Goal: Task Accomplishment & Management: Use online tool/utility

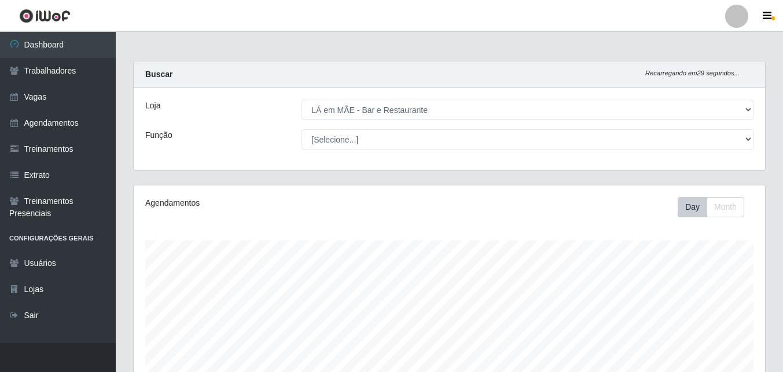
select select "265"
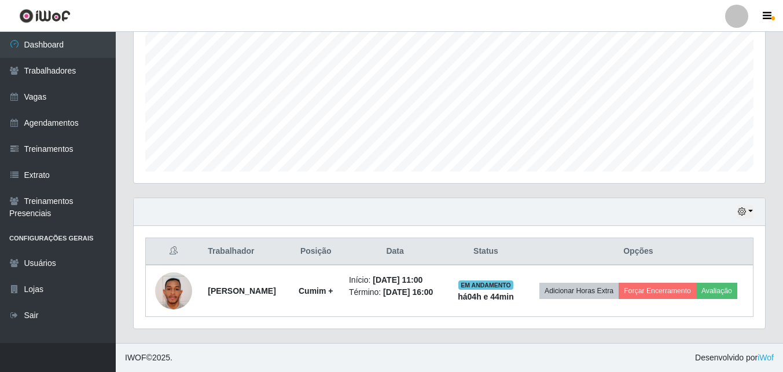
scroll to position [240, 631]
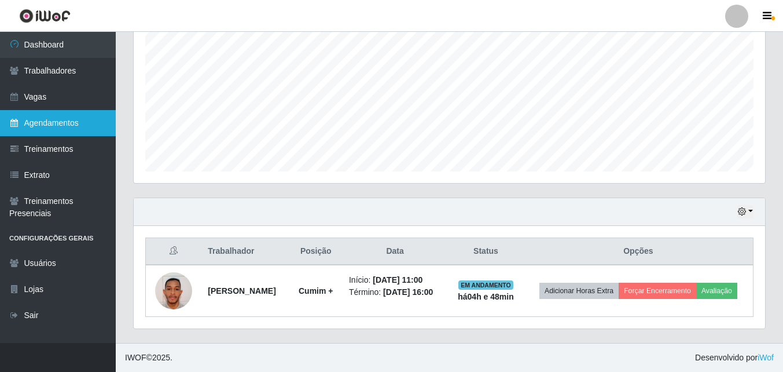
click at [69, 127] on link "Agendamentos" at bounding box center [58, 123] width 116 height 26
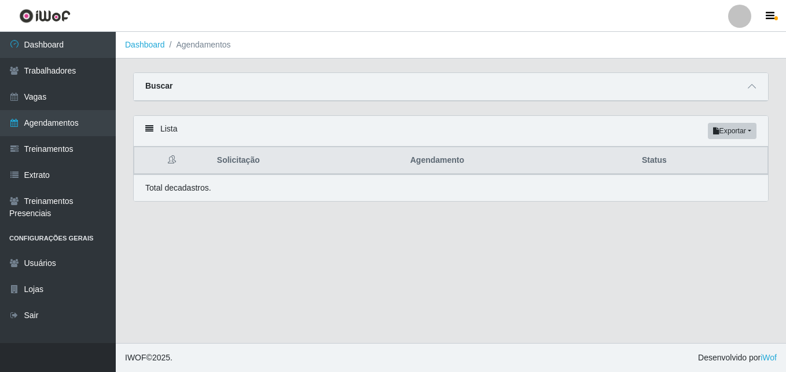
click at [69, 127] on link "Agendamentos" at bounding box center [58, 123] width 116 height 26
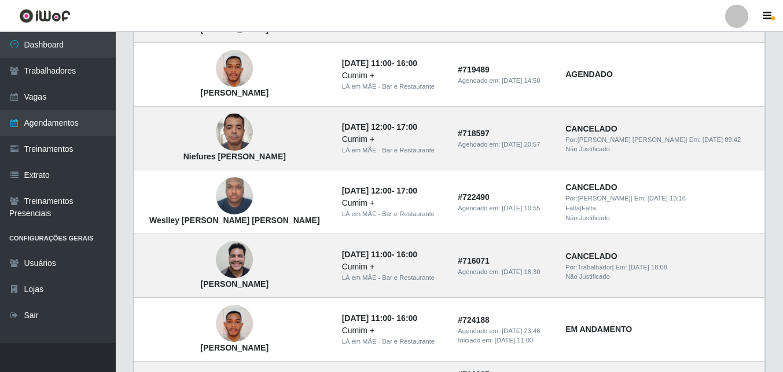
scroll to position [752, 0]
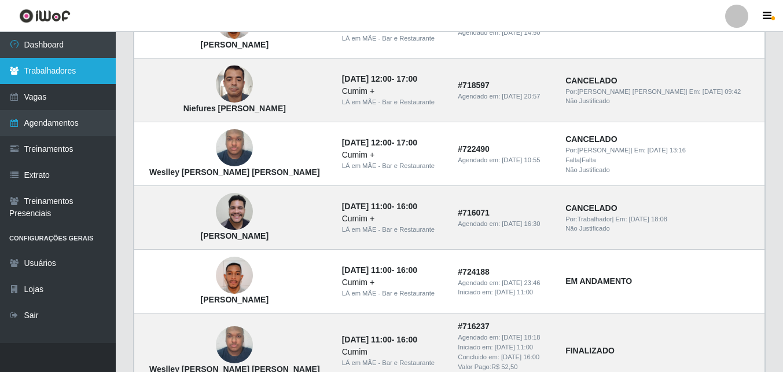
click at [77, 69] on link "Trabalhadores" at bounding box center [58, 71] width 116 height 26
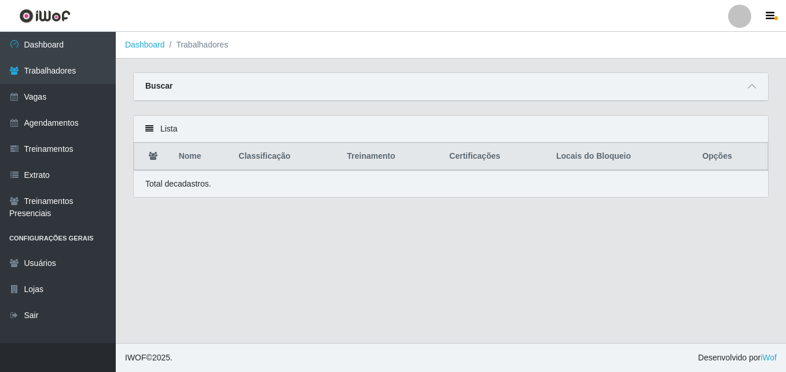
click at [149, 131] on icon at bounding box center [149, 128] width 8 height 8
drag, startPoint x: 749, startPoint y: 87, endPoint x: 682, endPoint y: 100, distance: 68.9
click at [749, 88] on icon at bounding box center [752, 86] width 8 height 8
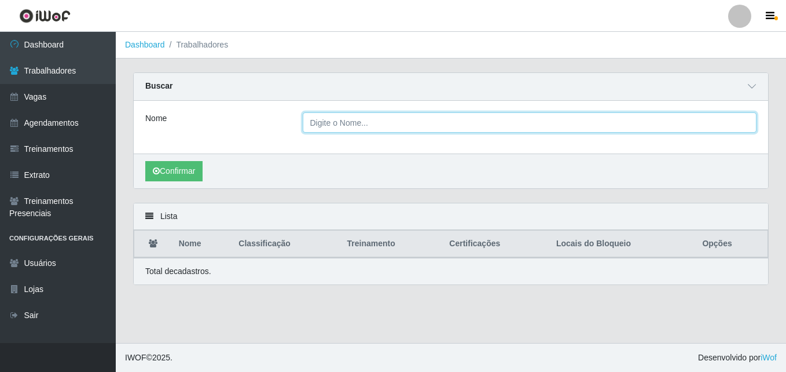
click at [365, 123] on input "Nome" at bounding box center [530, 122] width 454 height 20
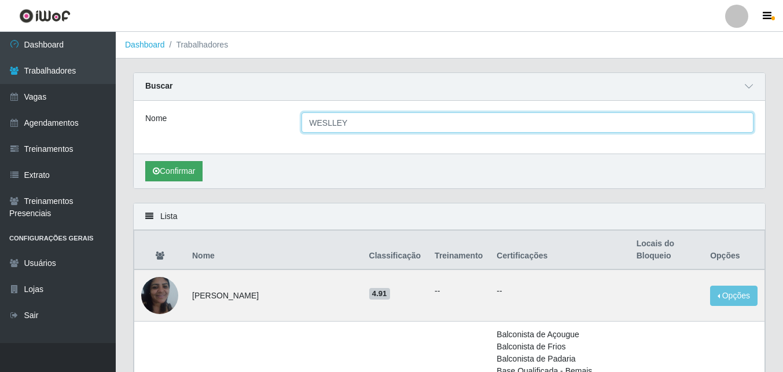
type input "WESLLEY"
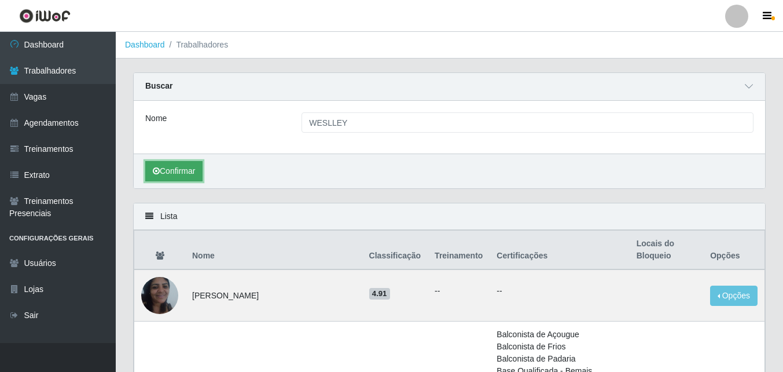
click at [190, 177] on button "Confirmar" at bounding box center [173, 171] width 57 height 20
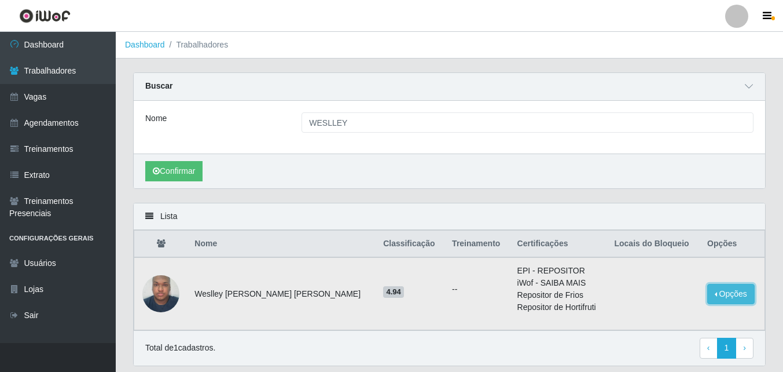
click at [707, 293] on button "Opções" at bounding box center [730, 294] width 47 height 20
click at [678, 291] on button "Bloquear - Empresa" at bounding box center [658, 291] width 93 height 24
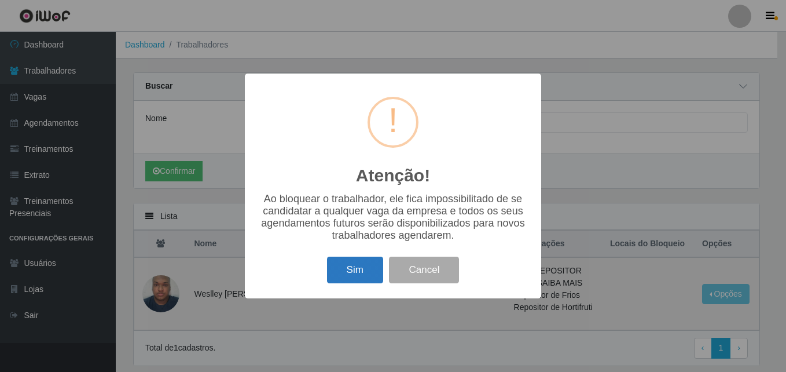
click at [345, 274] on button "Sim" at bounding box center [355, 269] width 56 height 27
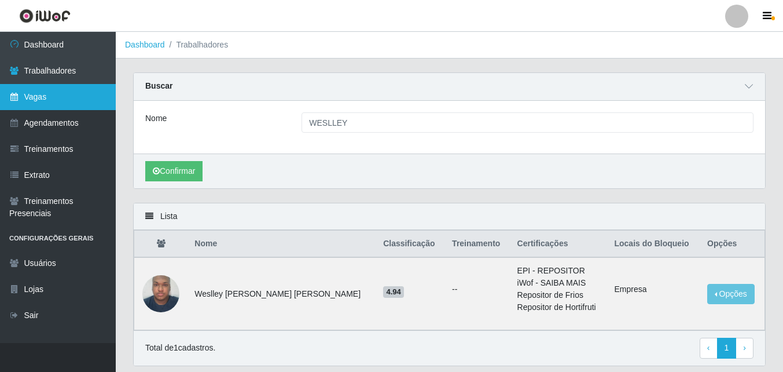
click at [42, 103] on link "Vagas" at bounding box center [58, 97] width 116 height 26
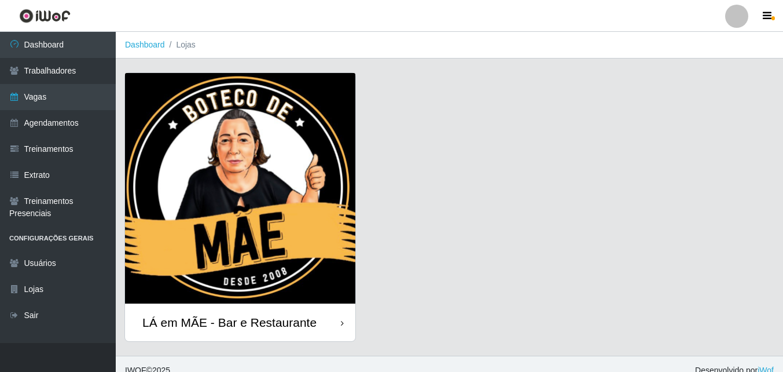
click at [296, 325] on div "LÁ em MÃE - Bar e Restaurante" at bounding box center [229, 322] width 174 height 14
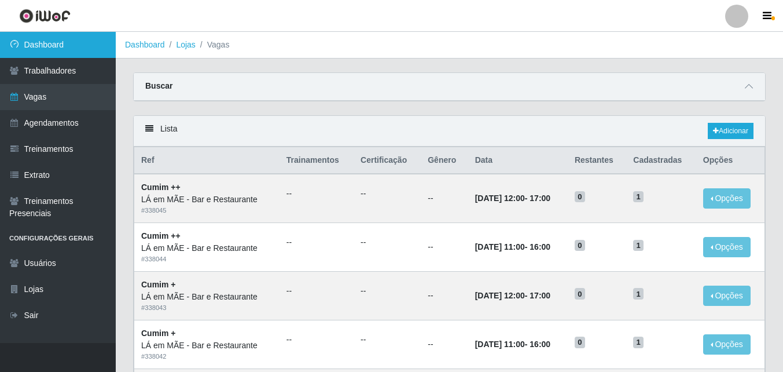
click at [46, 42] on link "Dashboard" at bounding box center [58, 45] width 116 height 26
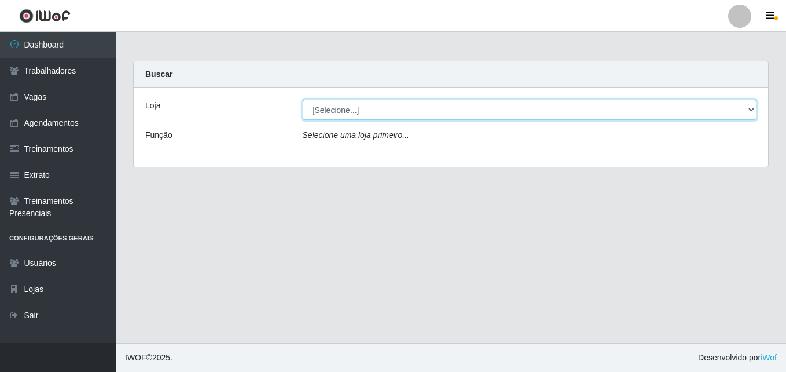
click at [340, 110] on select "[Selecione...] LÁ em MÃE - Bar e Restaurante" at bounding box center [530, 110] width 454 height 20
select select "265"
click at [303, 100] on select "[Selecione...] LÁ em MÃE - Bar e Restaurante" at bounding box center [530, 110] width 454 height 20
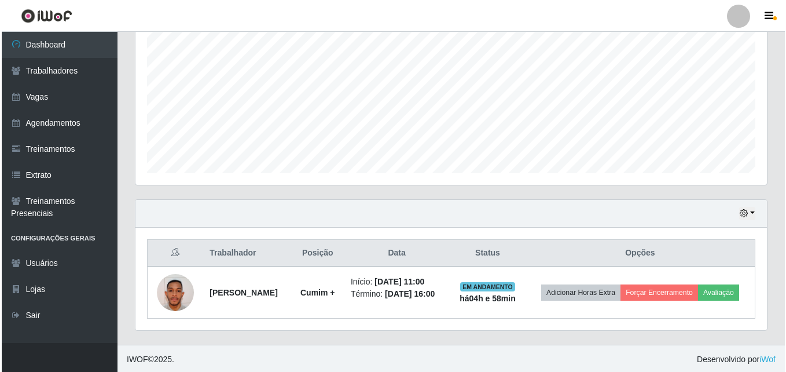
scroll to position [242, 0]
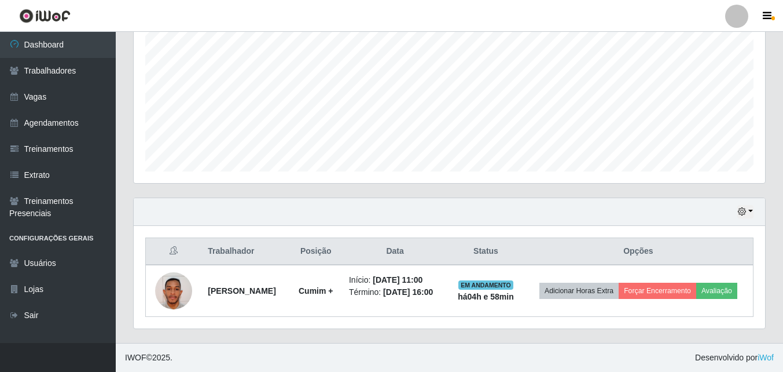
click at [546, 222] on div "Hoje 1 dia 3 dias 1 Semana Não encerrados" at bounding box center [449, 212] width 631 height 28
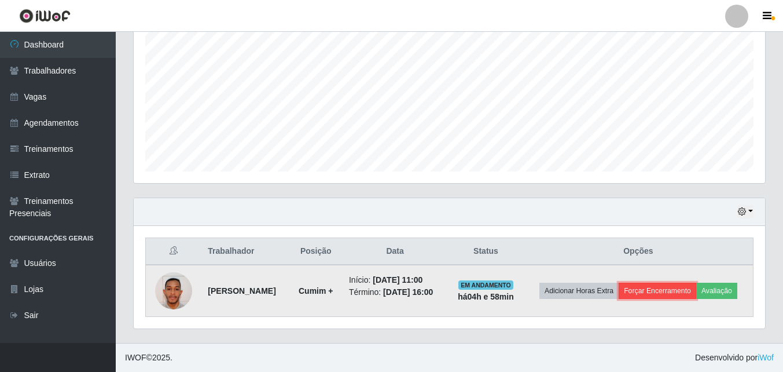
click at [661, 291] on button "Forçar Encerramento" at bounding box center [658, 290] width 78 height 16
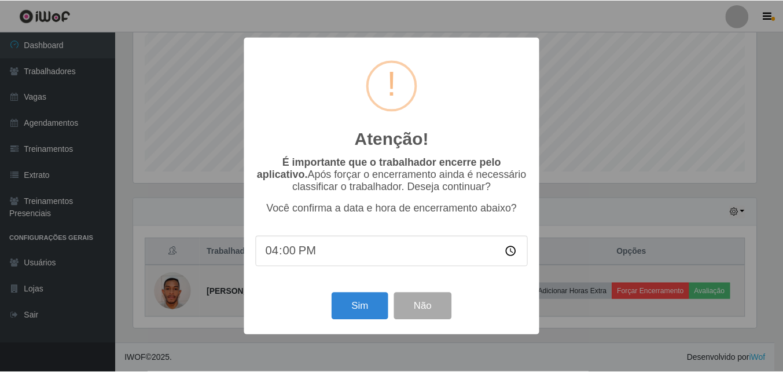
scroll to position [240, 626]
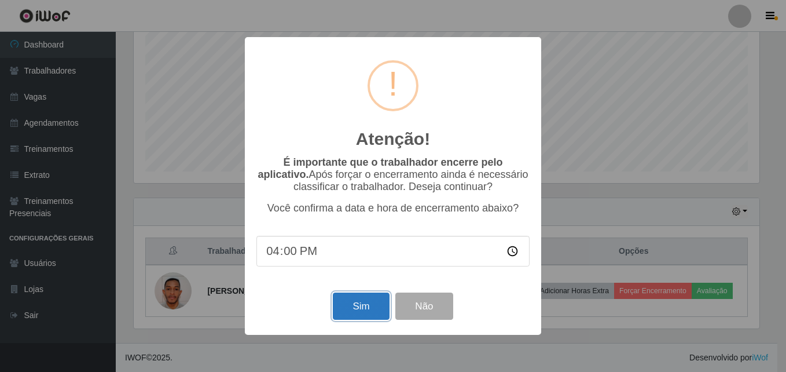
click at [344, 314] on button "Sim" at bounding box center [361, 305] width 56 height 27
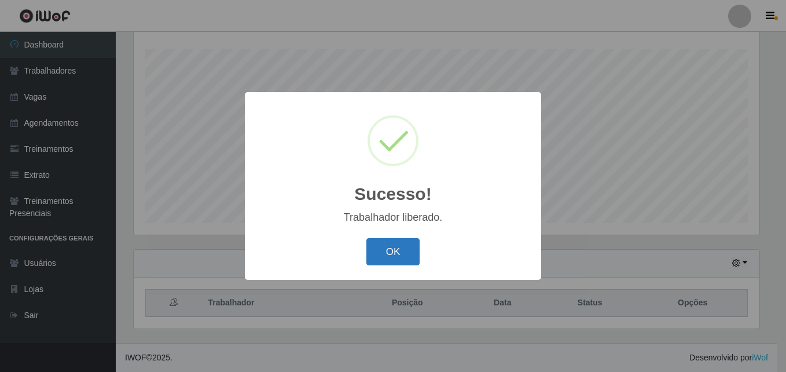
click at [390, 253] on button "OK" at bounding box center [393, 251] width 54 height 27
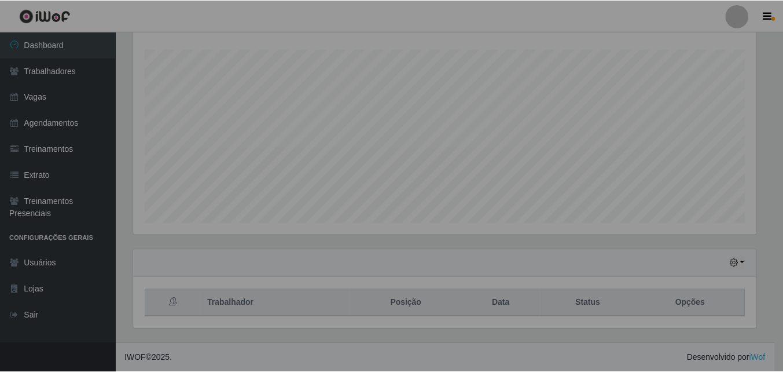
scroll to position [240, 631]
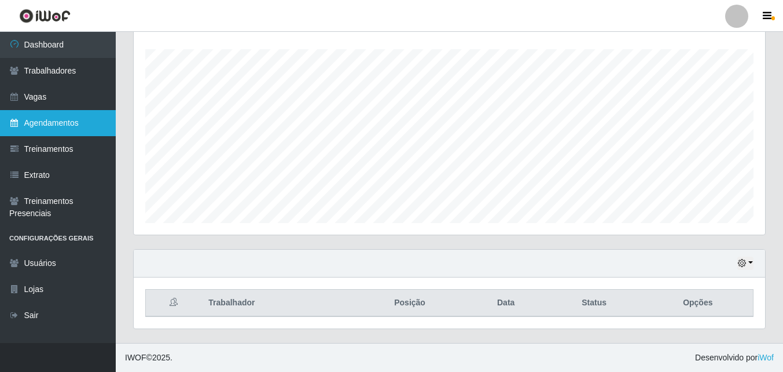
click at [56, 129] on link "Agendamentos" at bounding box center [58, 123] width 116 height 26
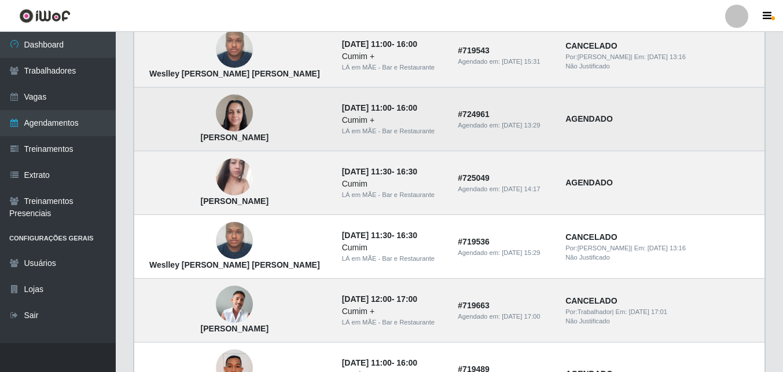
scroll to position [58, 0]
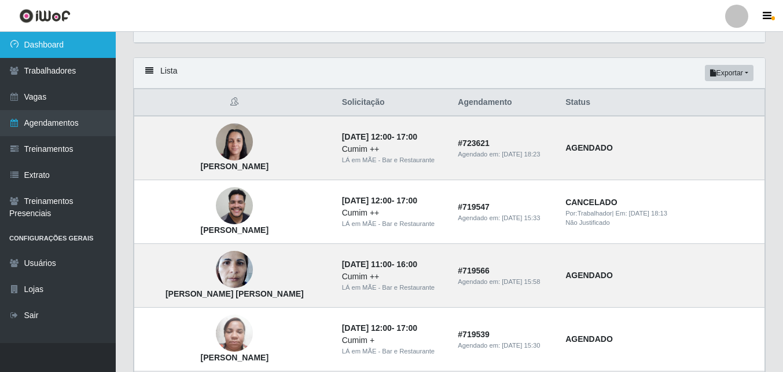
click at [49, 40] on link "Dashboard" at bounding box center [58, 45] width 116 height 26
